Goal: Task Accomplishment & Management: Use online tool/utility

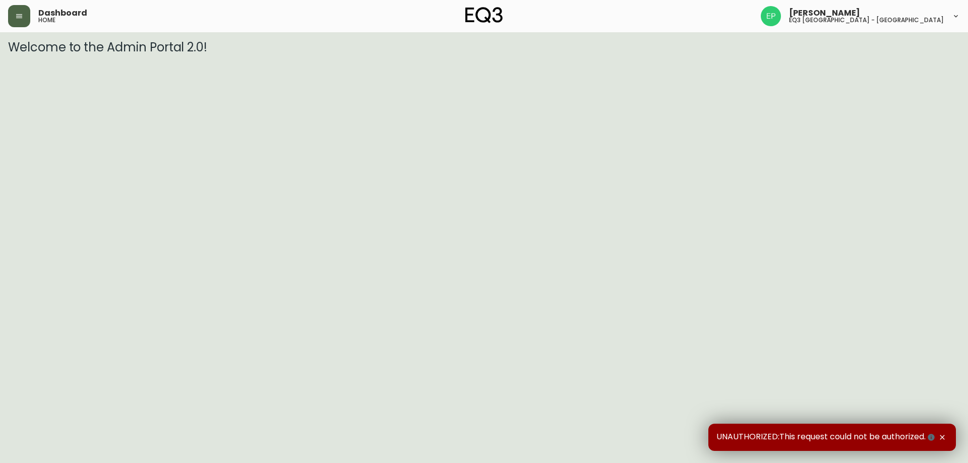
click at [19, 9] on button "button" at bounding box center [19, 16] width 22 height 22
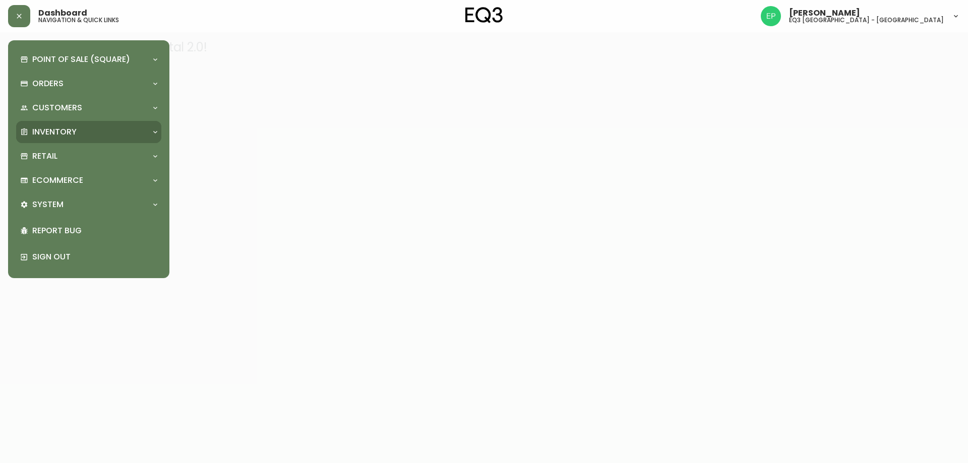
click at [66, 124] on div "Inventory" at bounding box center [88, 132] width 145 height 22
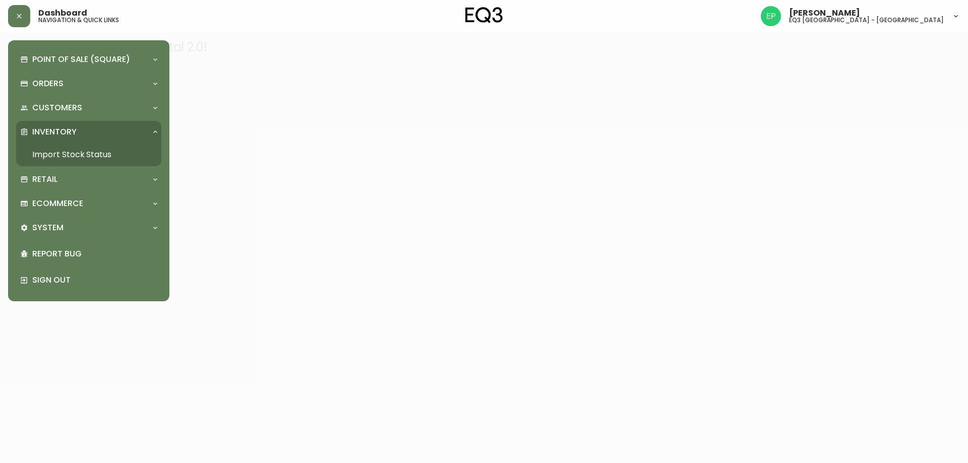
click at [99, 154] on link "Import Stock Status" at bounding box center [88, 154] width 145 height 23
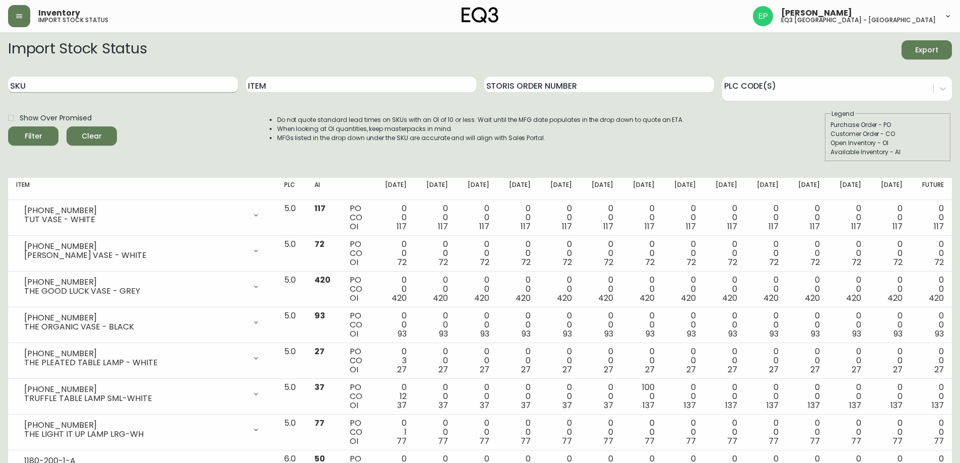
click at [173, 87] on input "SKU" at bounding box center [123, 85] width 230 height 16
paste input "3180-270-0-A"
click at [8, 127] on button "Filter" at bounding box center [33, 136] width 50 height 19
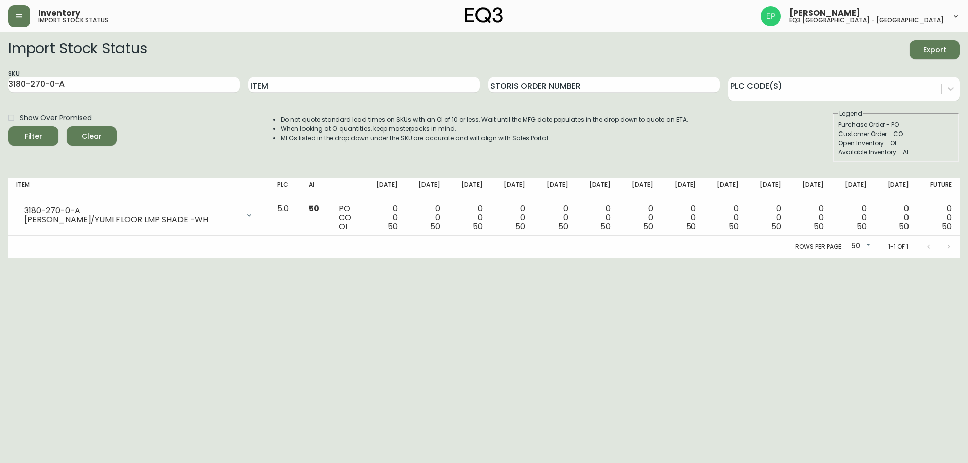
click at [661, 258] on html "Inventory import stock status [PERSON_NAME] eq3 [GEOGRAPHIC_DATA] - [GEOGRAPHIC…" at bounding box center [484, 129] width 968 height 258
drag, startPoint x: 88, startPoint y: 81, endPoint x: 0, endPoint y: 81, distance: 88.2
click at [0, 81] on main "Import Stock Status Export SKU 3180-270-0-A Item Storis Order Number PLC Code(s…" at bounding box center [484, 145] width 968 height 226
paste input "1"
type input "3180-270-1-A"
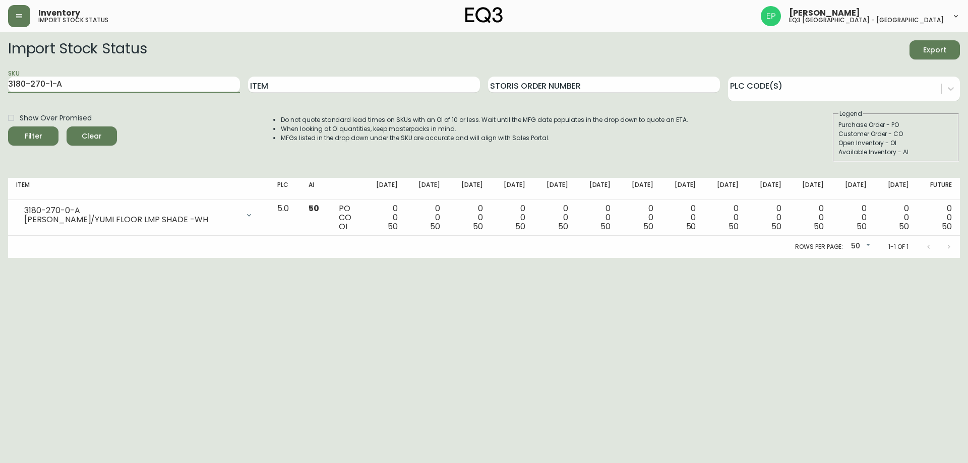
click at [8, 127] on button "Filter" at bounding box center [33, 136] width 50 height 19
